Goal: Transaction & Acquisition: Purchase product/service

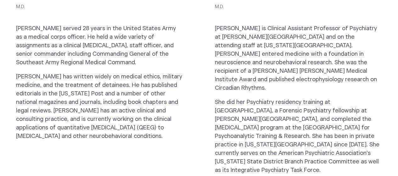
scroll to position [1256, 0]
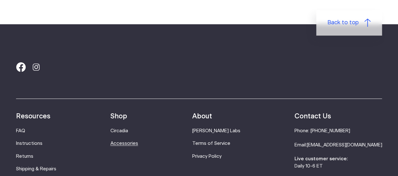
click at [136, 141] on link "Accessories" at bounding box center [124, 143] width 28 height 5
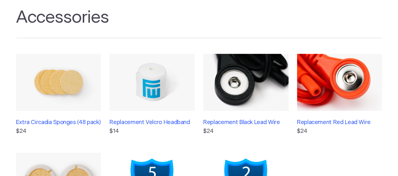
scroll to position [63, 0]
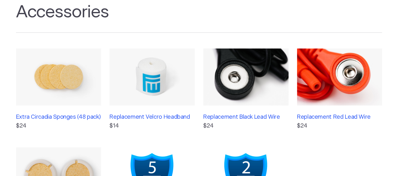
click at [251, 69] on img at bounding box center [245, 76] width 85 height 57
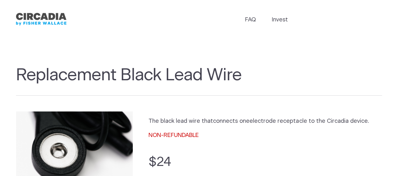
drag, startPoint x: 182, startPoint y: 80, endPoint x: 189, endPoint y: 73, distance: 10.2
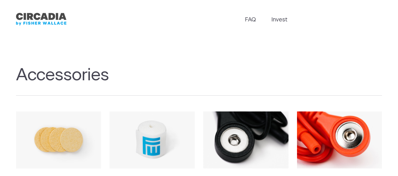
scroll to position [63, 0]
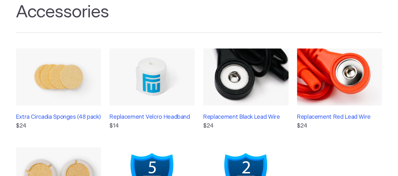
click at [332, 78] on img at bounding box center [339, 76] width 85 height 57
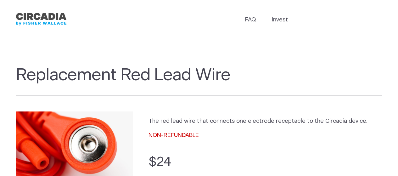
drag, startPoint x: 224, startPoint y: 68, endPoint x: 226, endPoint y: 65, distance: 3.4
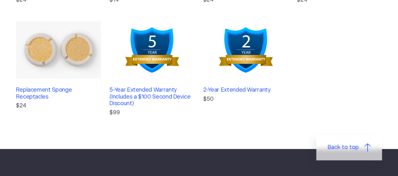
scroll to position [63, 0]
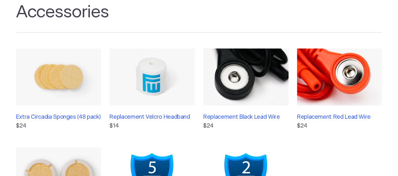
click at [43, 85] on img at bounding box center [58, 76] width 85 height 57
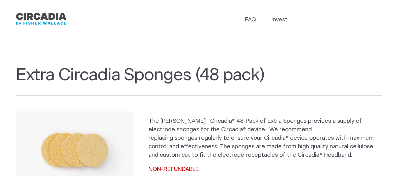
scroll to position [126, 0]
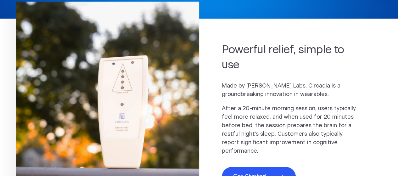
scroll to position [251, 0]
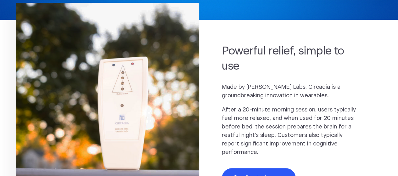
drag, startPoint x: 299, startPoint y: 89, endPoint x: 332, endPoint y: 101, distance: 34.7
click at [332, 100] on p "Made by [PERSON_NAME] Labs, Circadia is a groundbreaking innovation in wearable…" at bounding box center [291, 91] width 138 height 17
click at [328, 103] on div at bounding box center [328, 103] width 0 height 0
click at [318, 97] on p "Made by [PERSON_NAME] Labs, Circadia is a groundbreaking innovation in wearable…" at bounding box center [291, 91] width 138 height 17
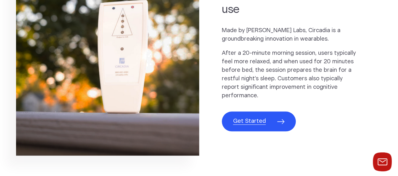
scroll to position [0, 0]
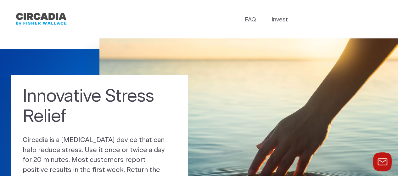
drag, startPoint x: 189, startPoint y: 43, endPoint x: 190, endPoint y: 31, distance: 12.0
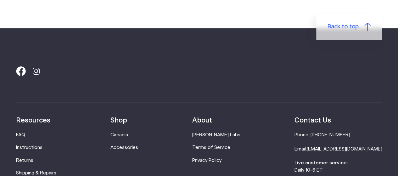
drag, startPoint x: 183, startPoint y: 22, endPoint x: 177, endPoint y: 23, distance: 5.7
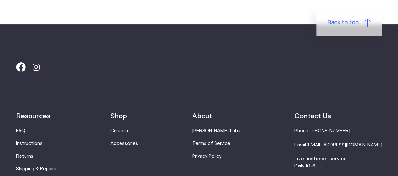
drag, startPoint x: 204, startPoint y: 71, endPoint x: 202, endPoint y: 73, distance: 3.6
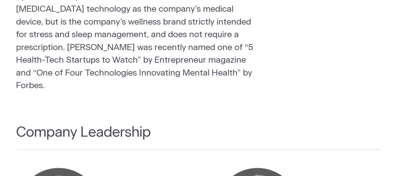
scroll to position [0, 0]
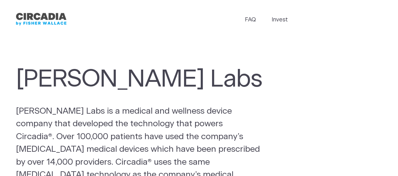
click at [197, 28] on header "FAQ Invest" at bounding box center [199, 19] width 398 height 38
